Goal: Check status

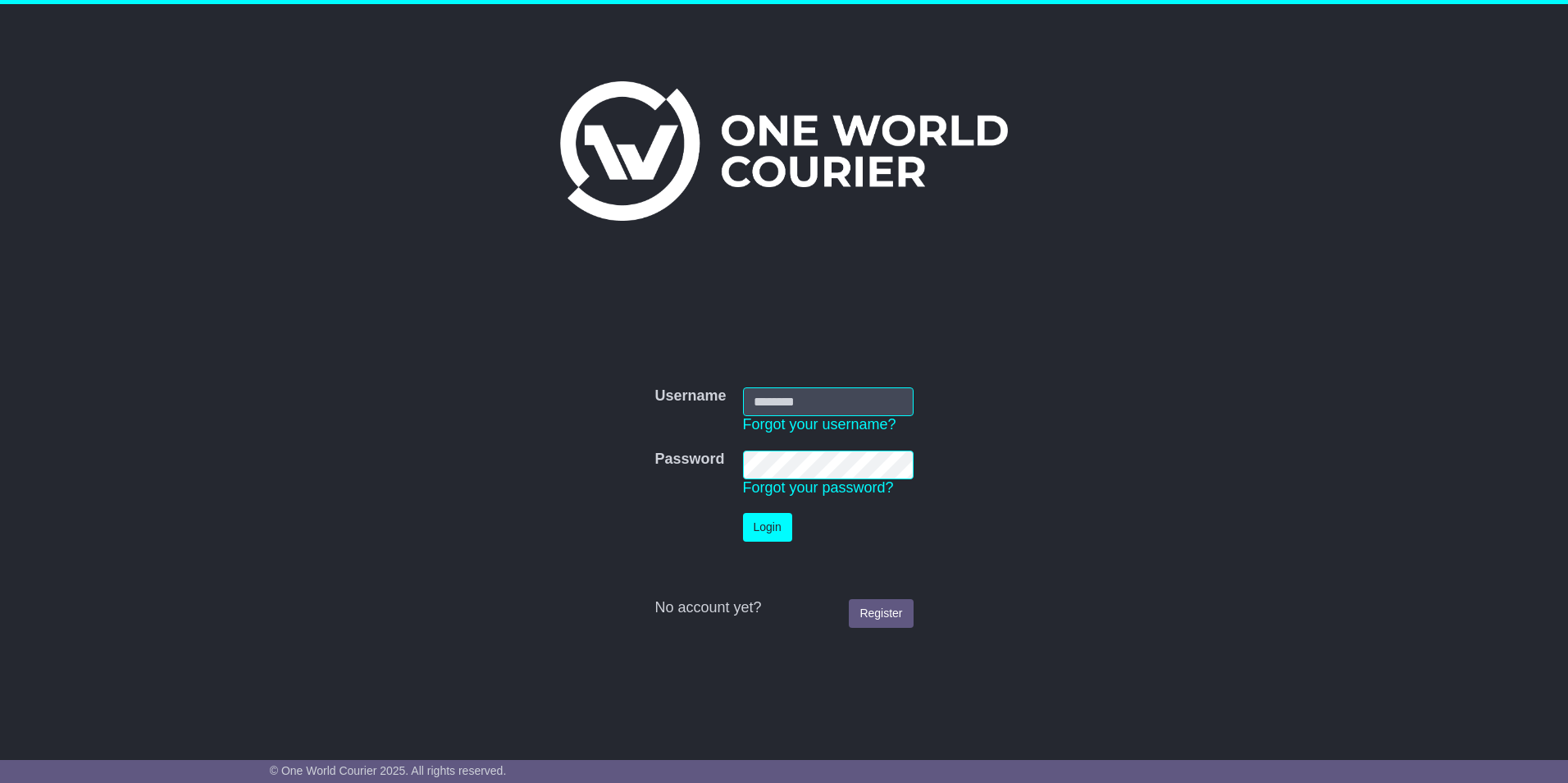
type input "**********"
click at [780, 529] on button "Login" at bounding box center [768, 527] width 49 height 29
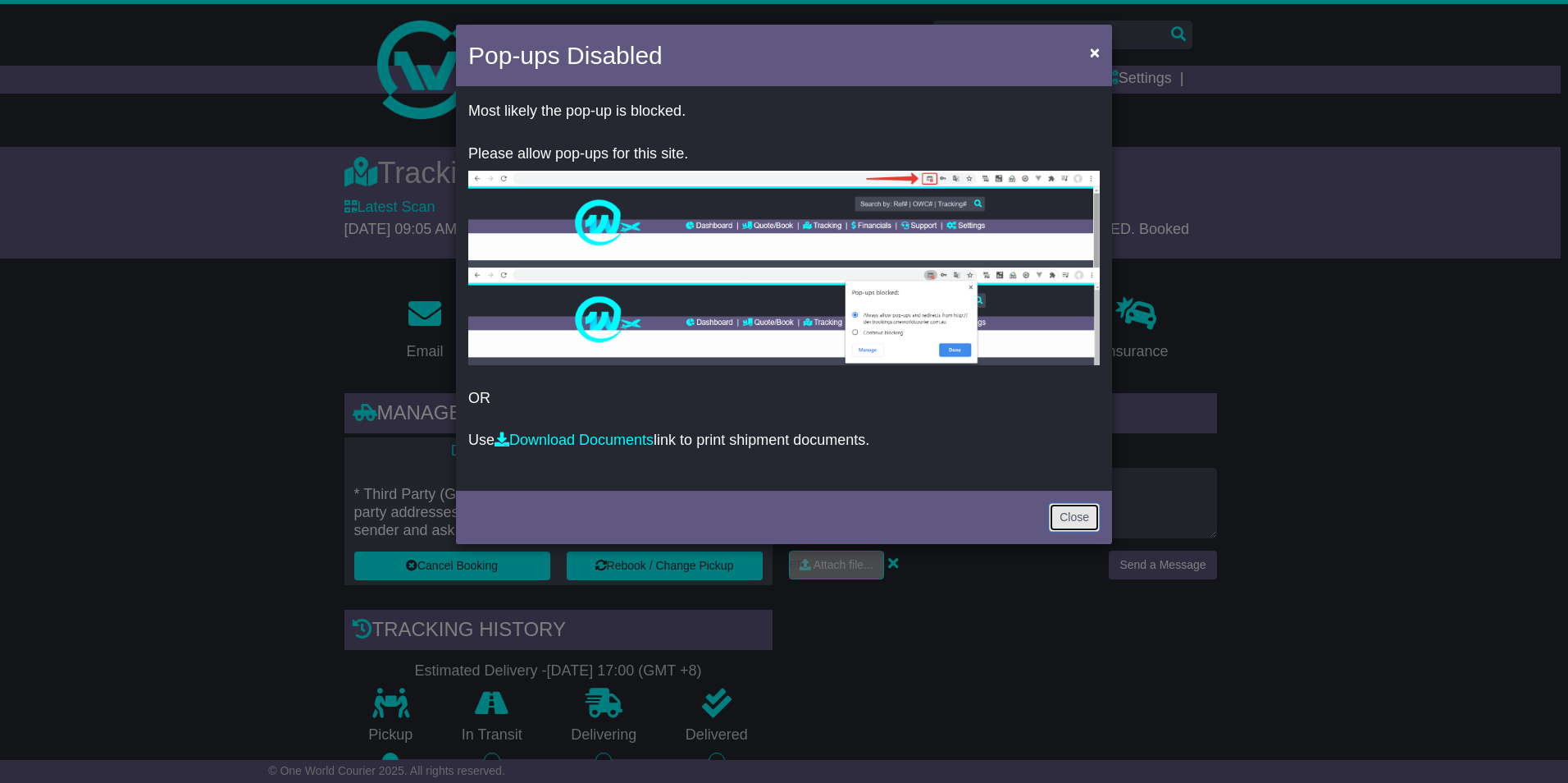
click at [1078, 519] on link "Close" at bounding box center [1074, 518] width 51 height 29
